Goal: Understand process/instructions

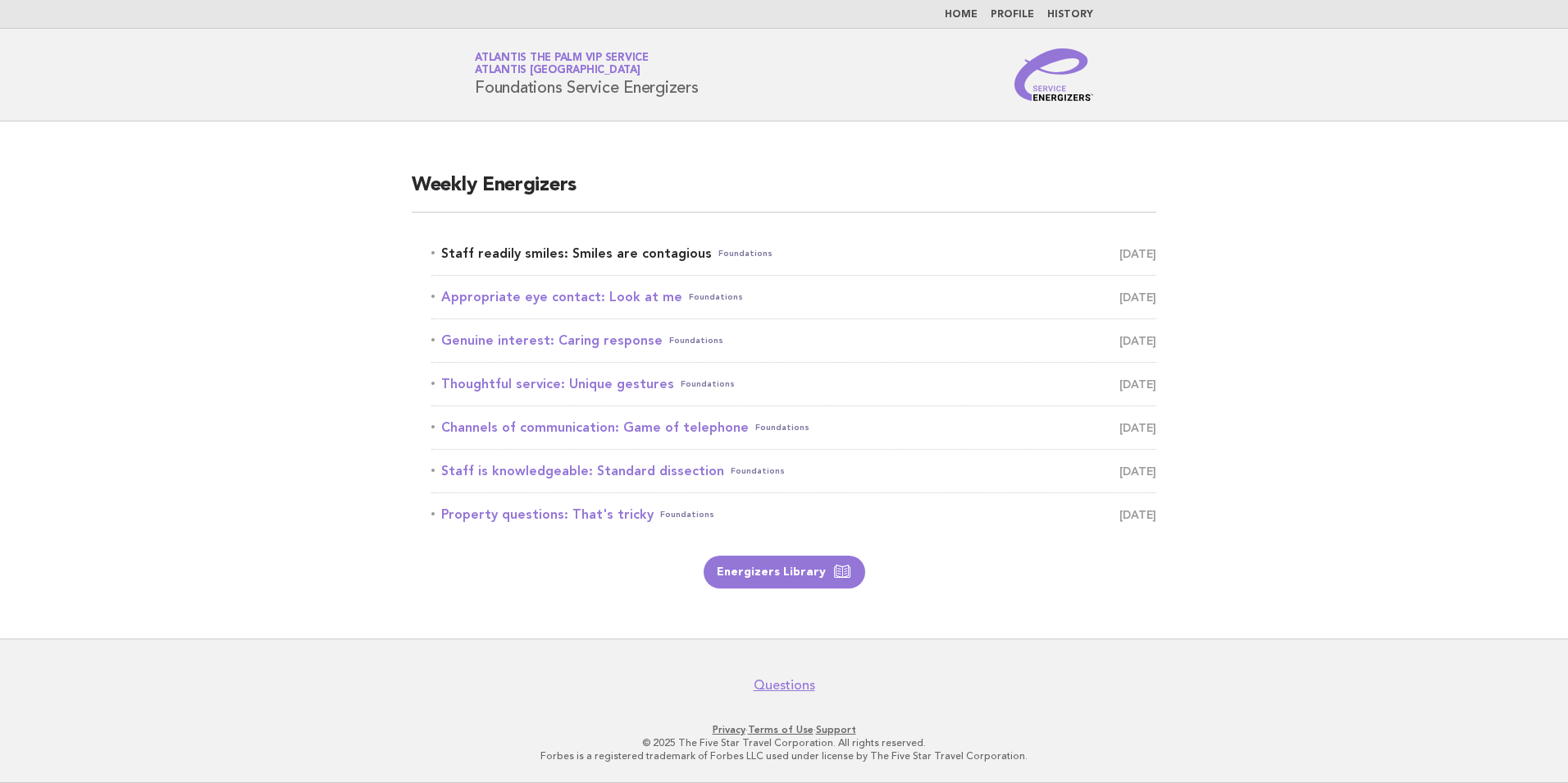
click at [584, 248] on link "Staff readily smiles: Smiles are contagious Foundations August 25" at bounding box center [794, 253] width 725 height 23
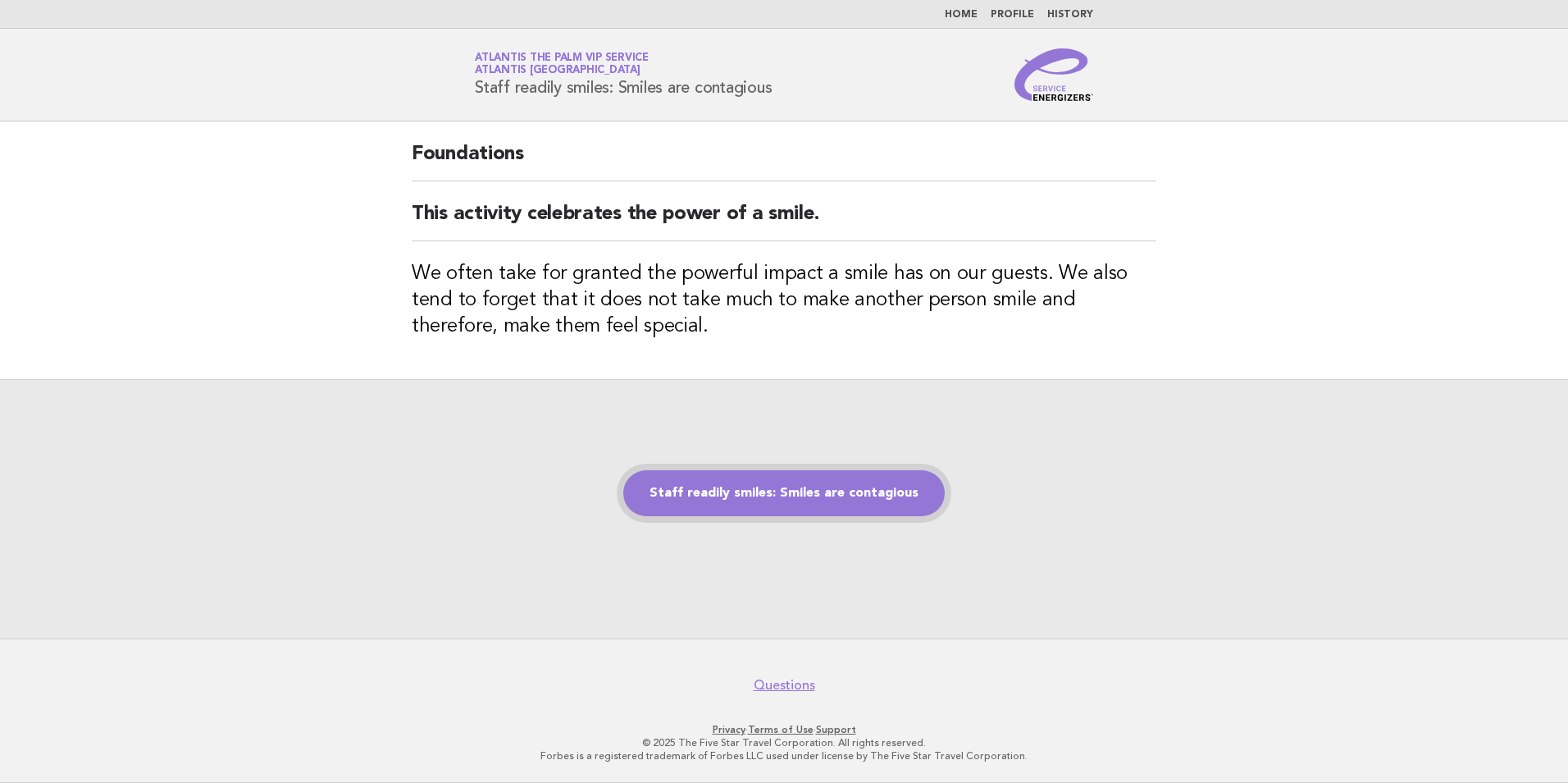
click at [764, 488] on link "Staff readily smiles: Smiles are contagious" at bounding box center [784, 493] width 321 height 46
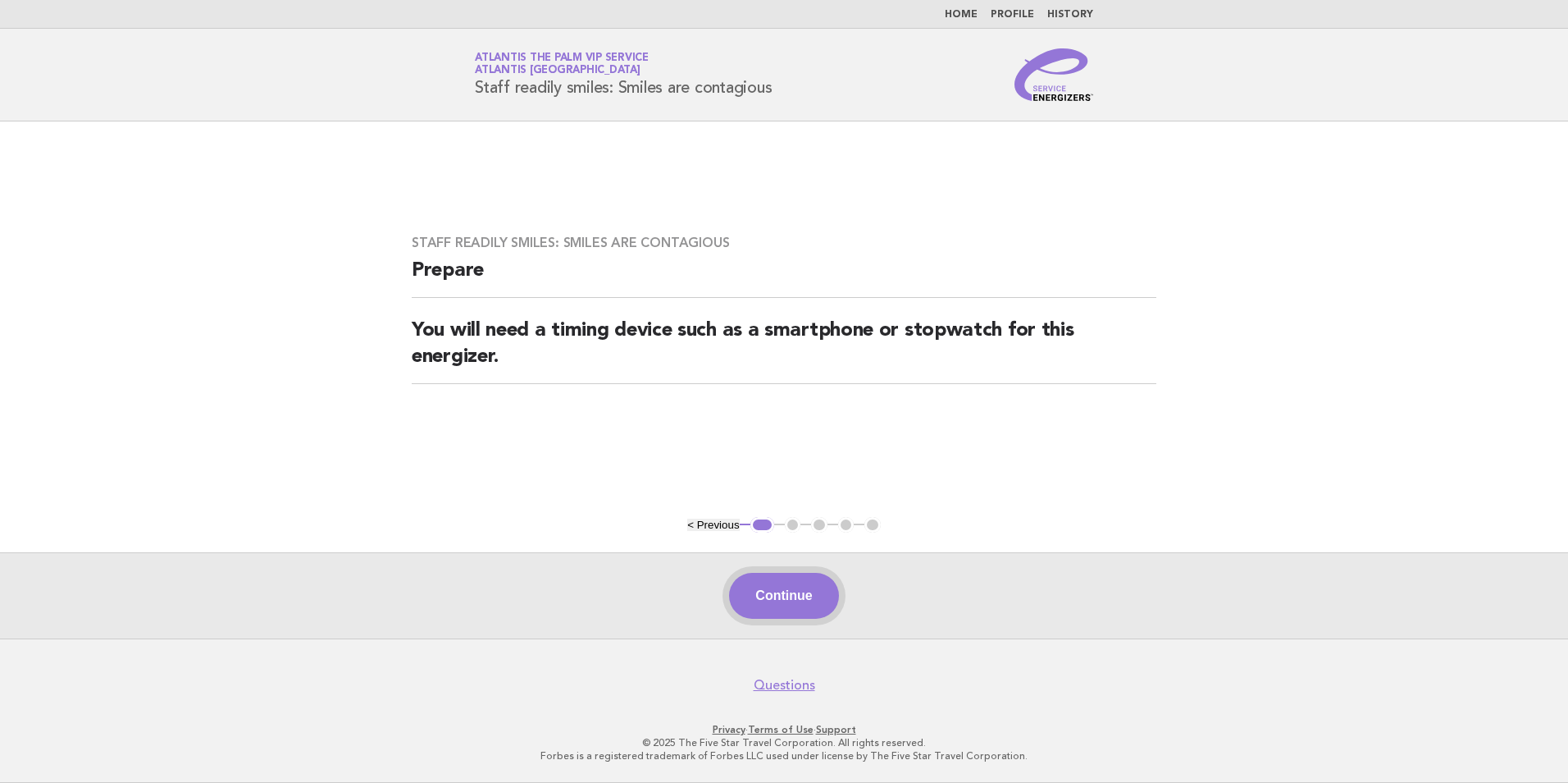
click at [767, 590] on button "Continue" at bounding box center [784, 596] width 109 height 46
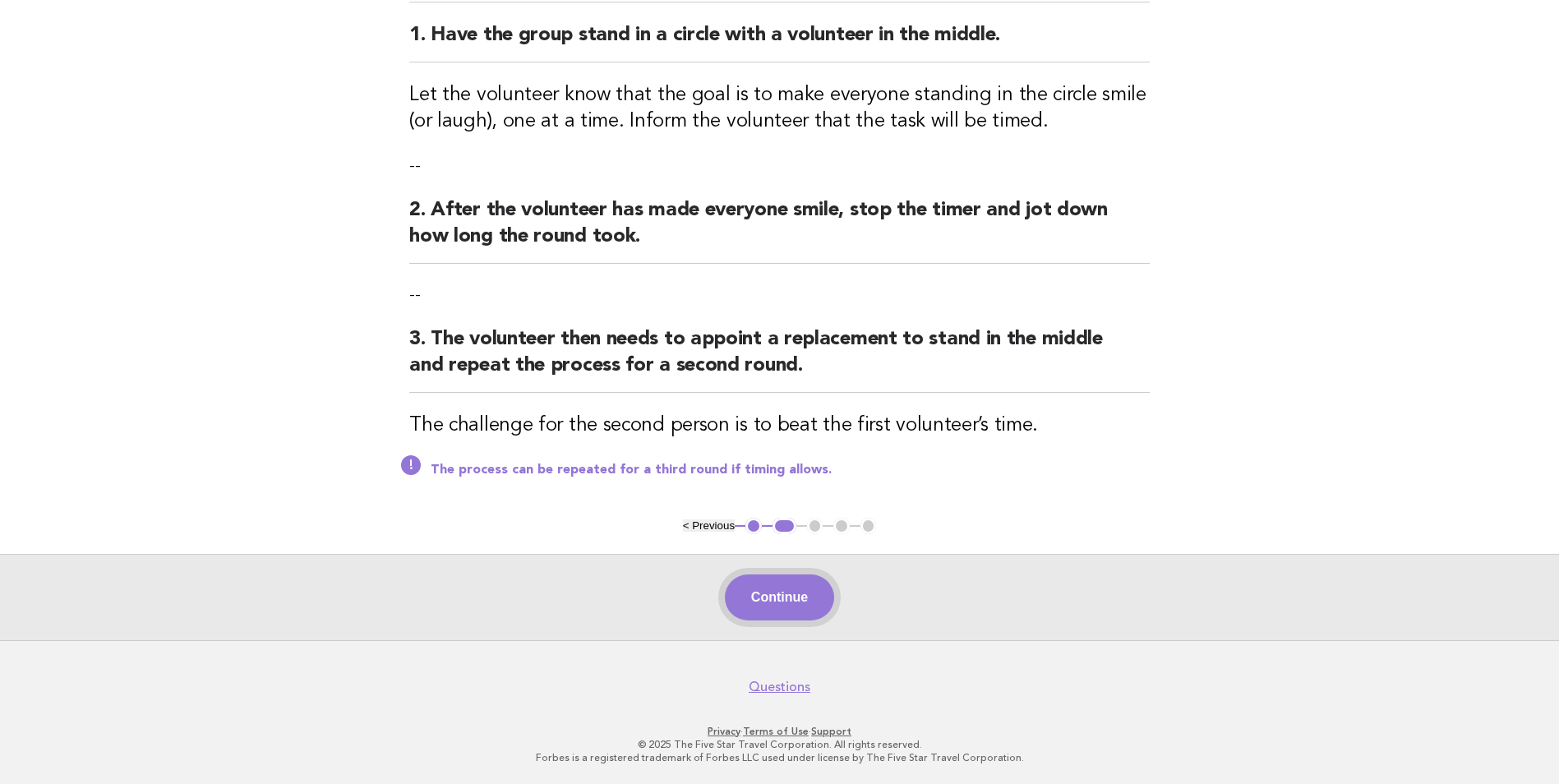
click at [802, 618] on button "Continue" at bounding box center [779, 597] width 110 height 46
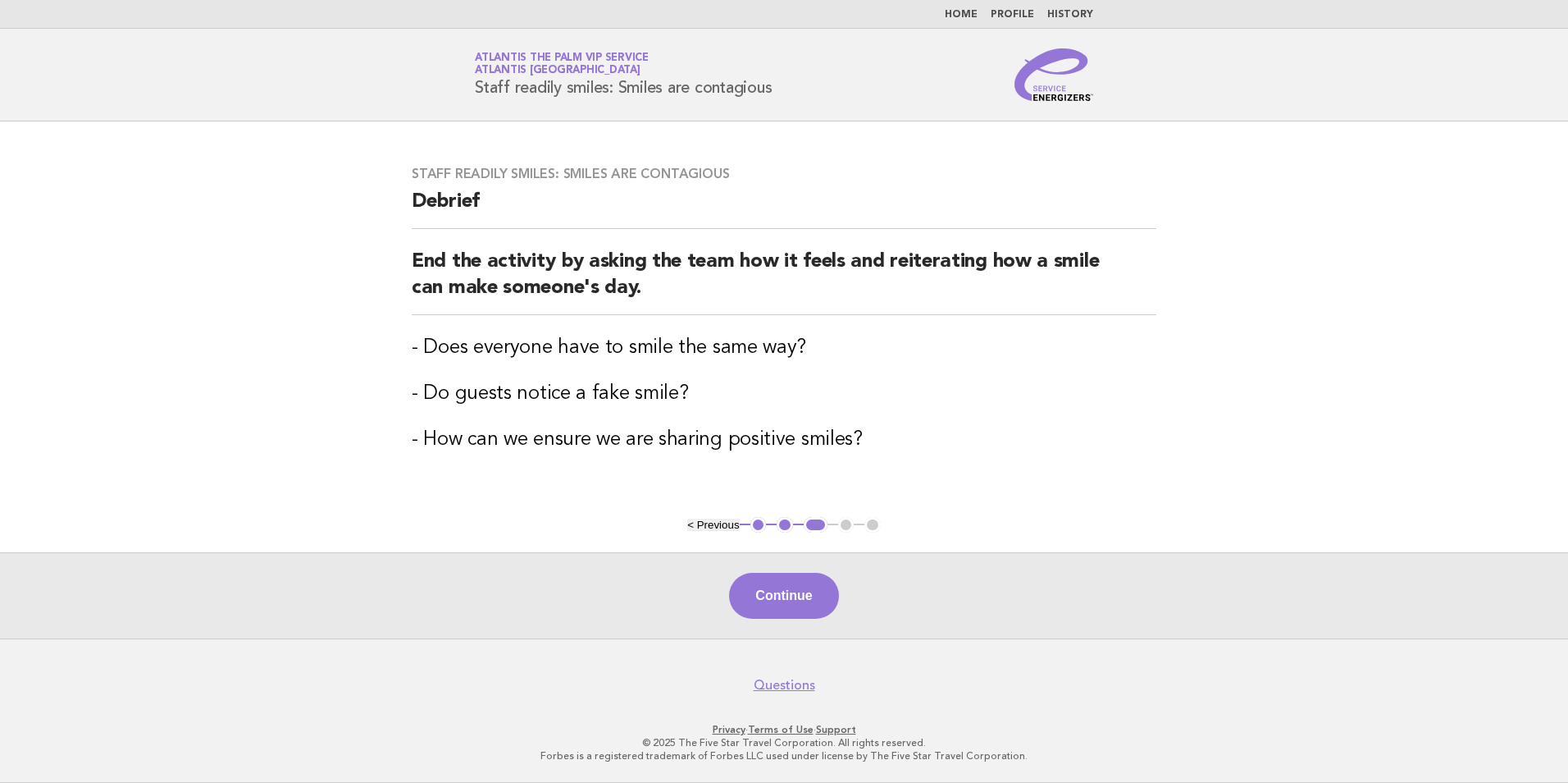
click at [814, 581] on button "Continue" at bounding box center [784, 596] width 109 height 46
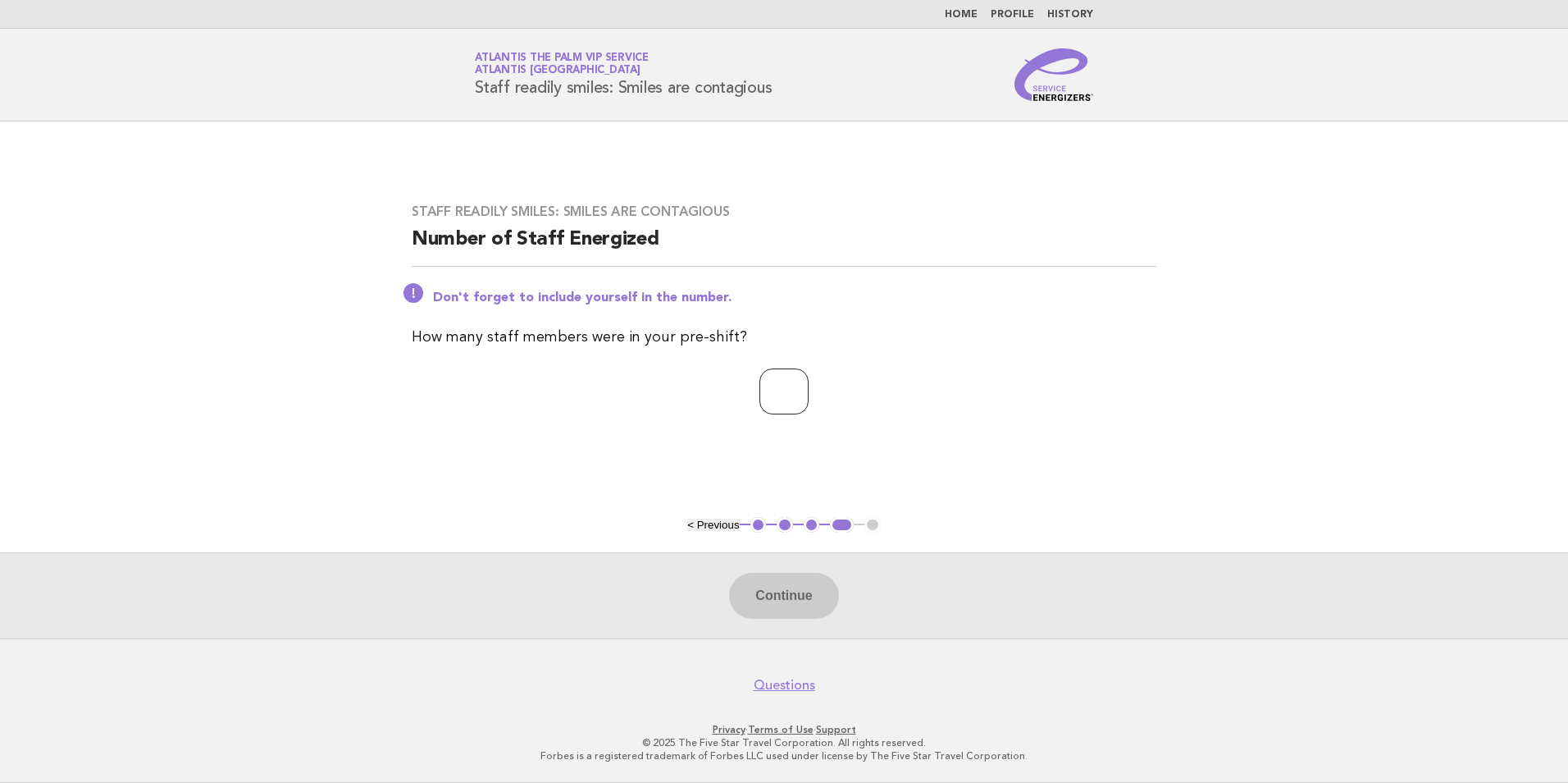
click at [785, 389] on input "number" at bounding box center [784, 391] width 49 height 46
type input "*"
click at [791, 590] on button "Continue" at bounding box center [784, 596] width 109 height 46
